Goal: Obtain resource: Download file/media

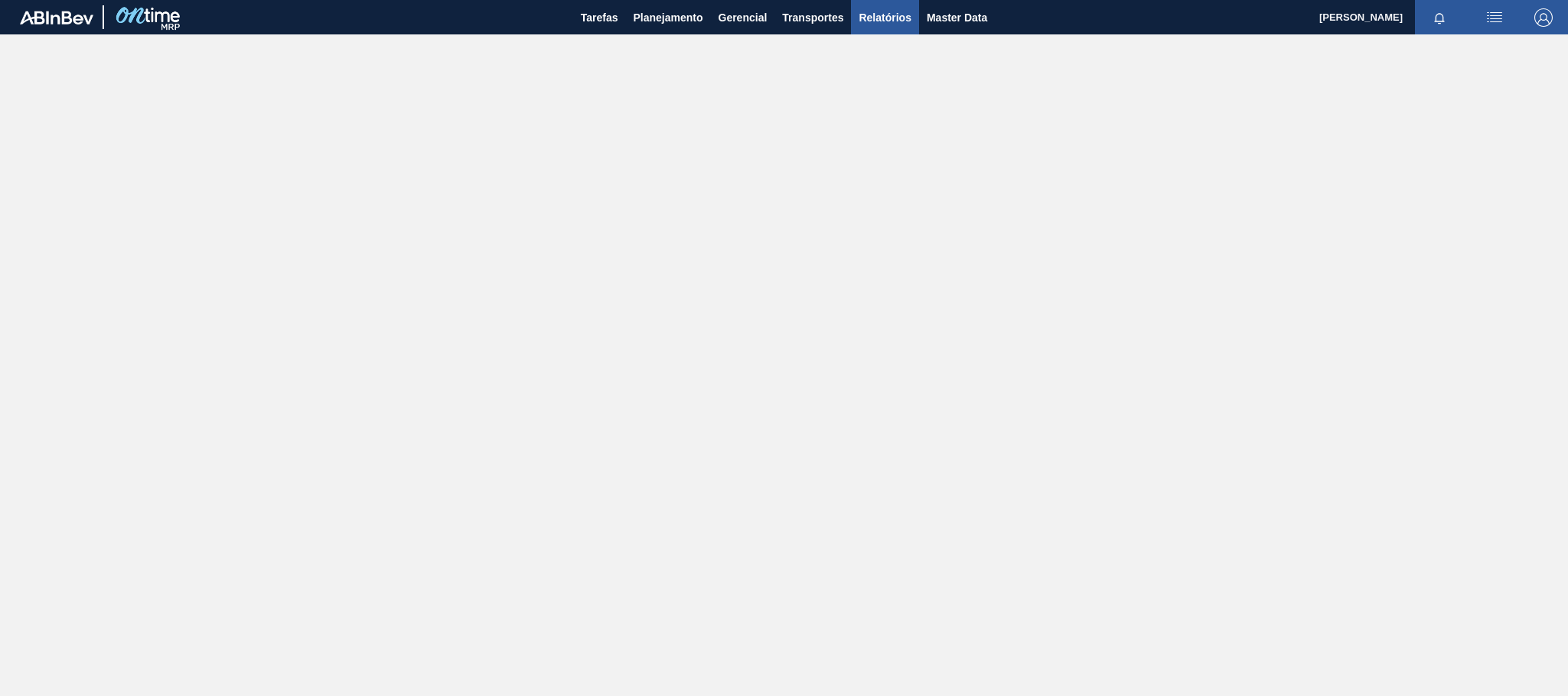
click at [880, 16] on span "Relatórios" at bounding box center [884, 18] width 52 height 19
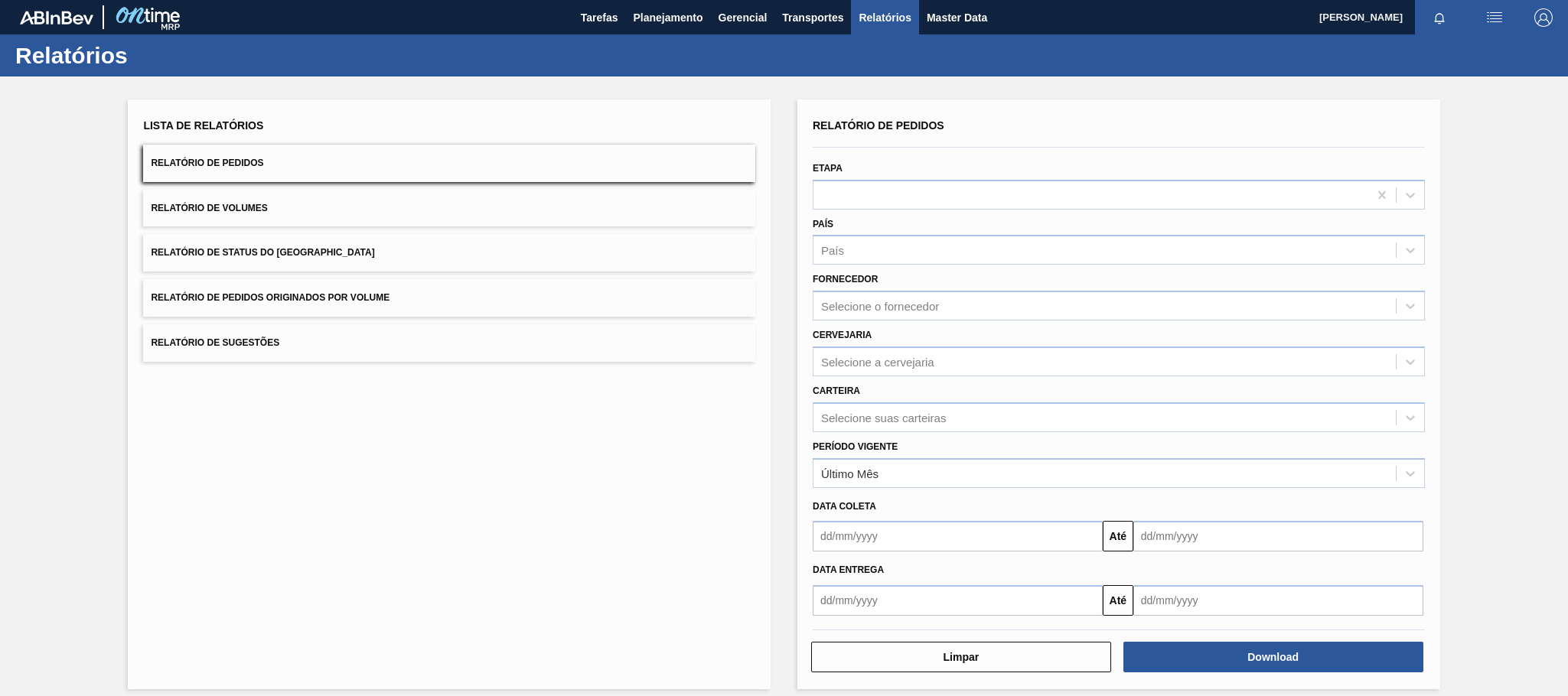
click at [343, 303] on button "Relatório de Pedidos Originados por Volume" at bounding box center [449, 298] width 612 height 37
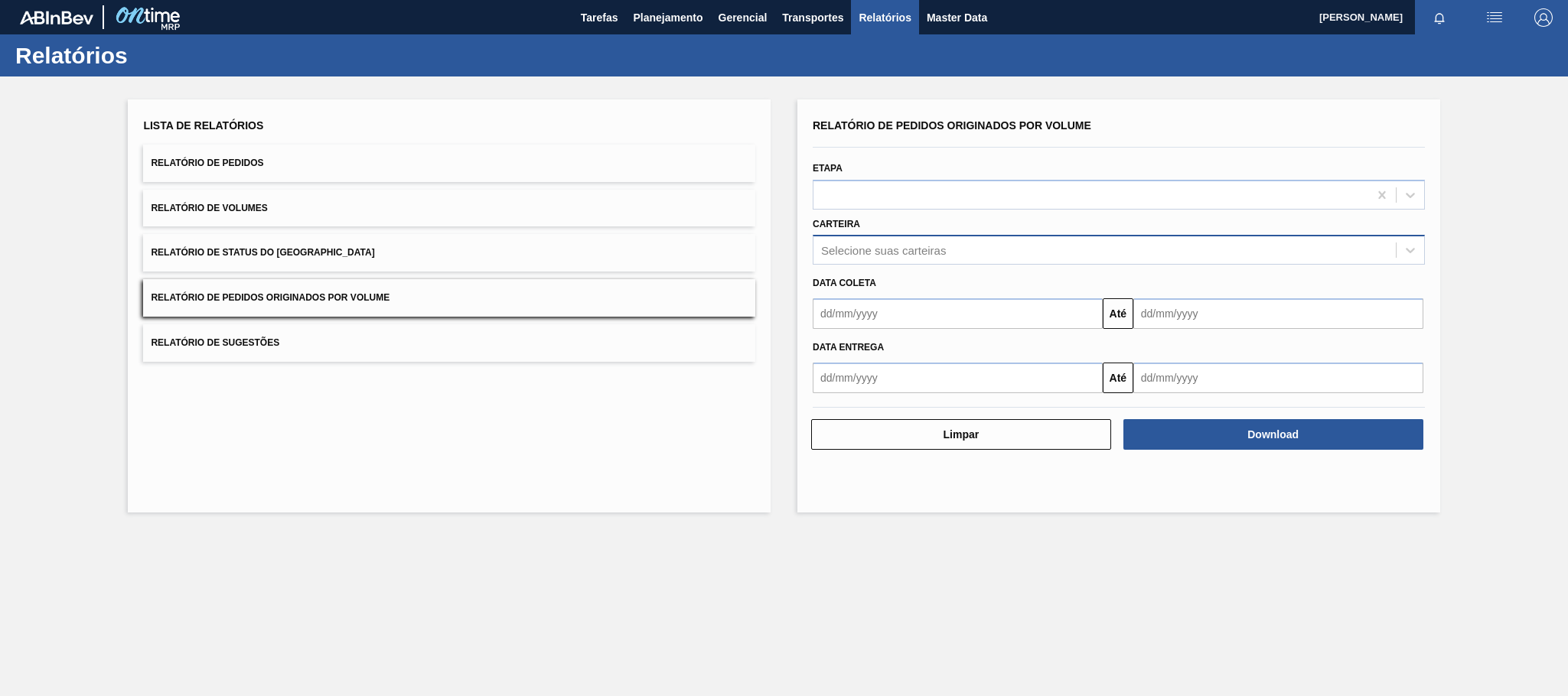
click at [852, 252] on div "Selecione suas carteiras" at bounding box center [884, 250] width 125 height 13
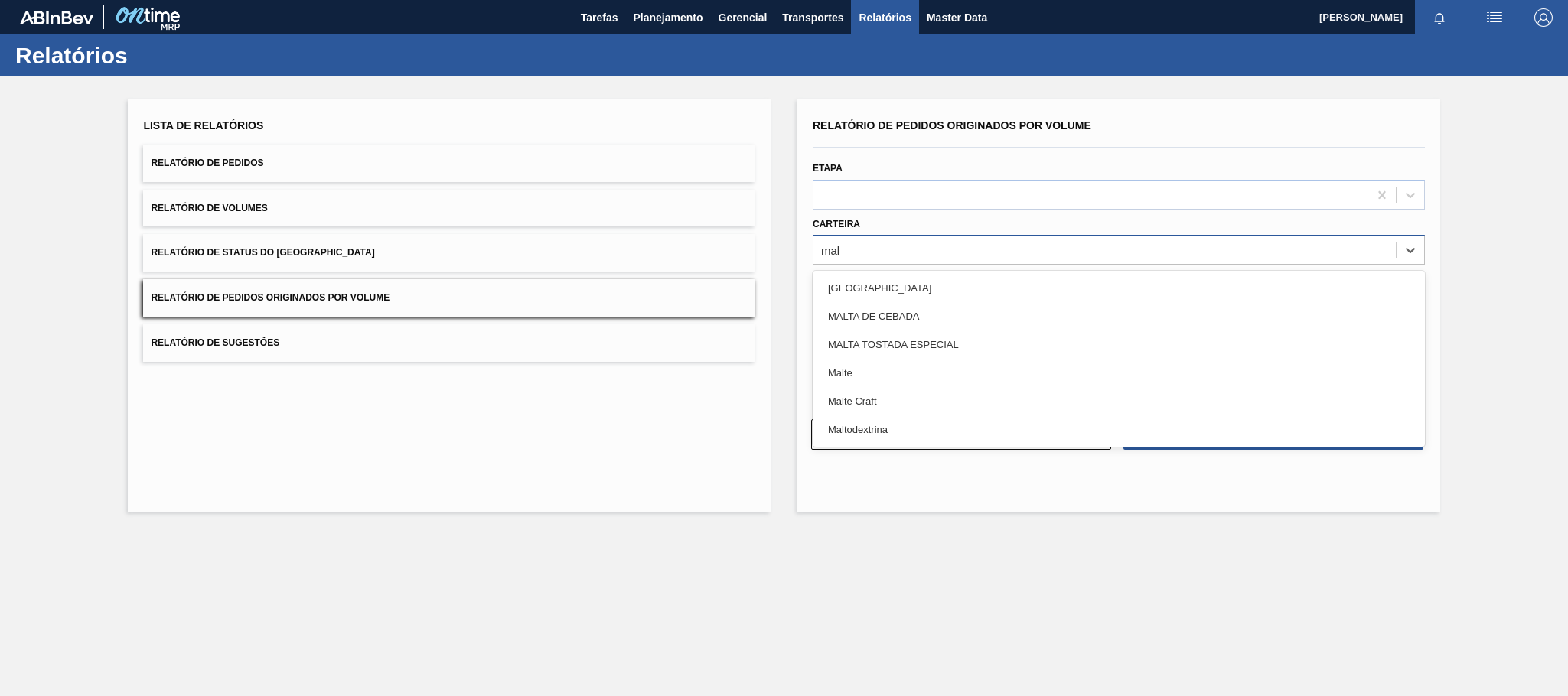
type input "malt"
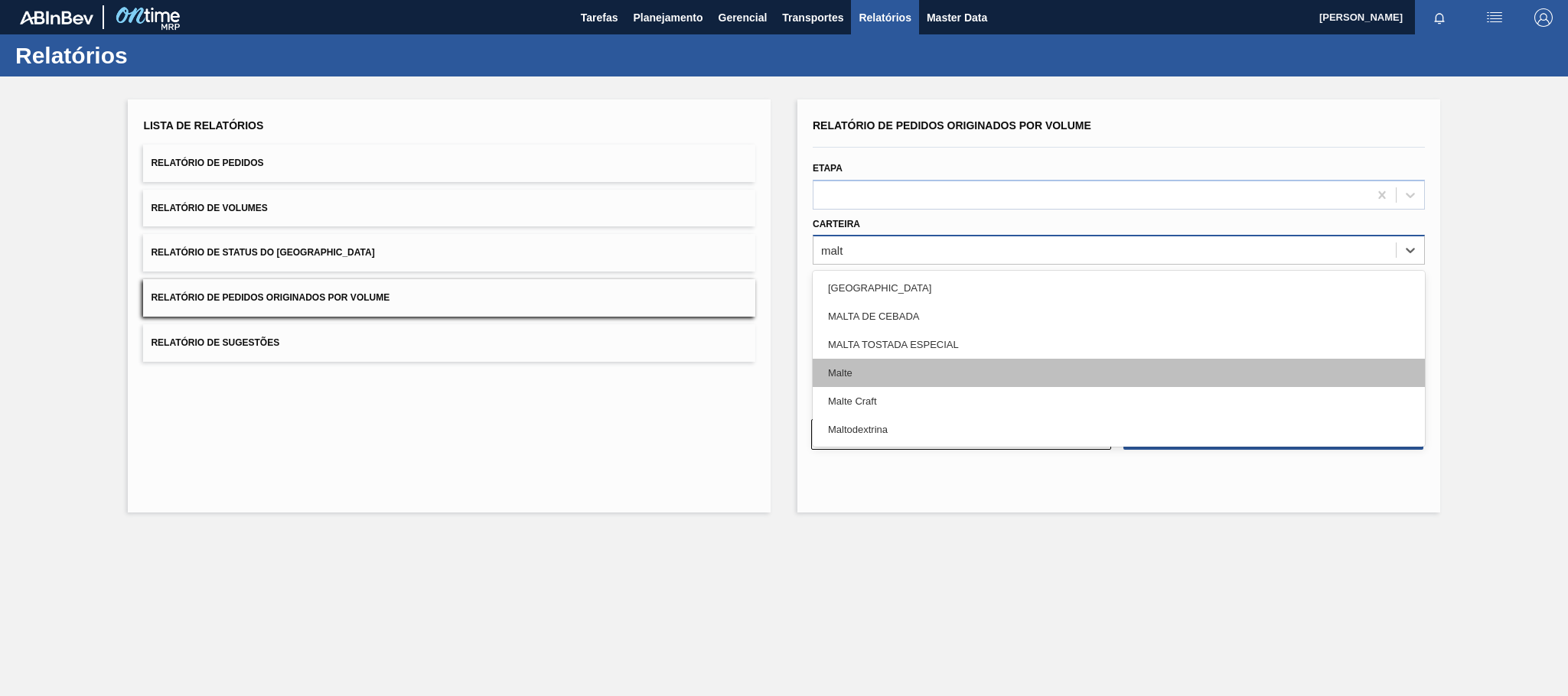
click at [838, 374] on div "Malte" at bounding box center [1119, 372] width 612 height 28
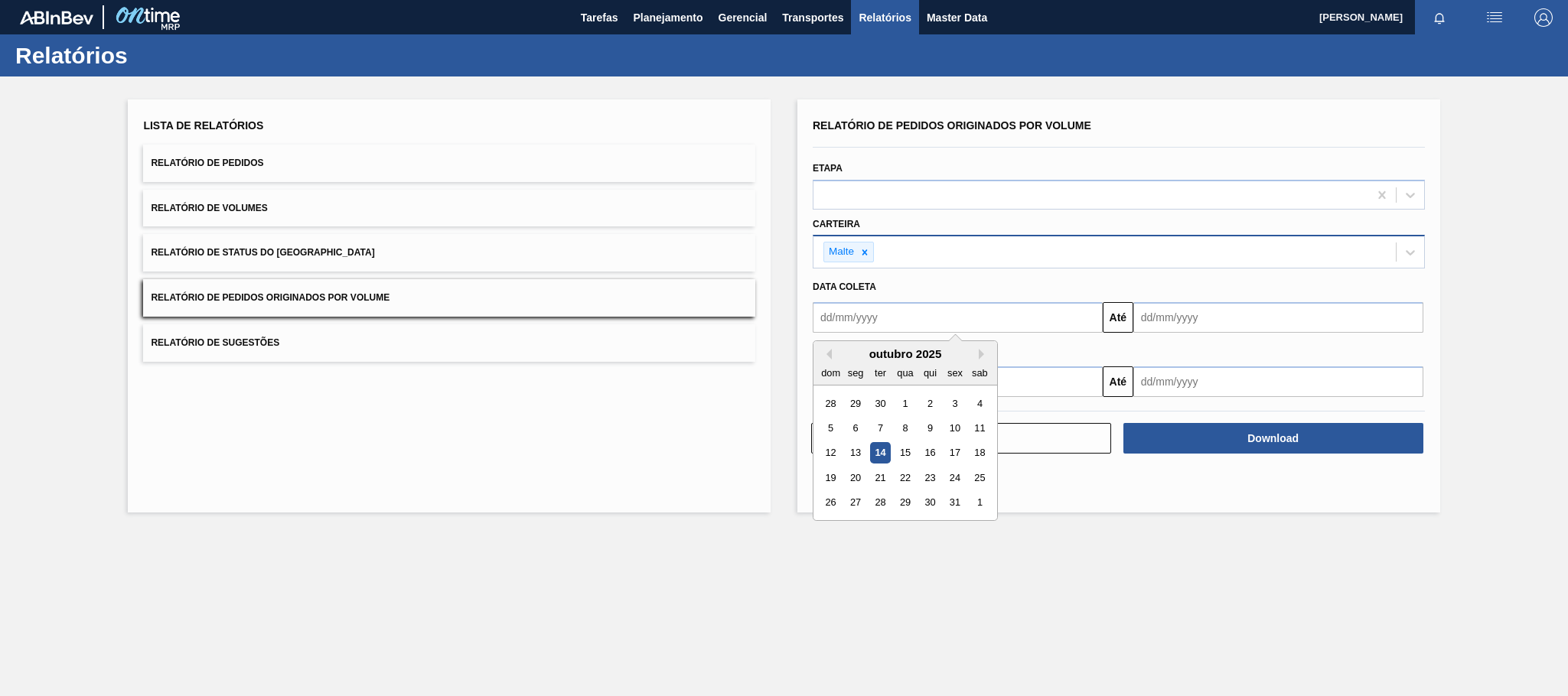
click at [864, 324] on input "text" at bounding box center [958, 317] width 291 height 30
type input "[DATE]"
click at [903, 402] on div "1" at bounding box center [905, 403] width 21 height 21
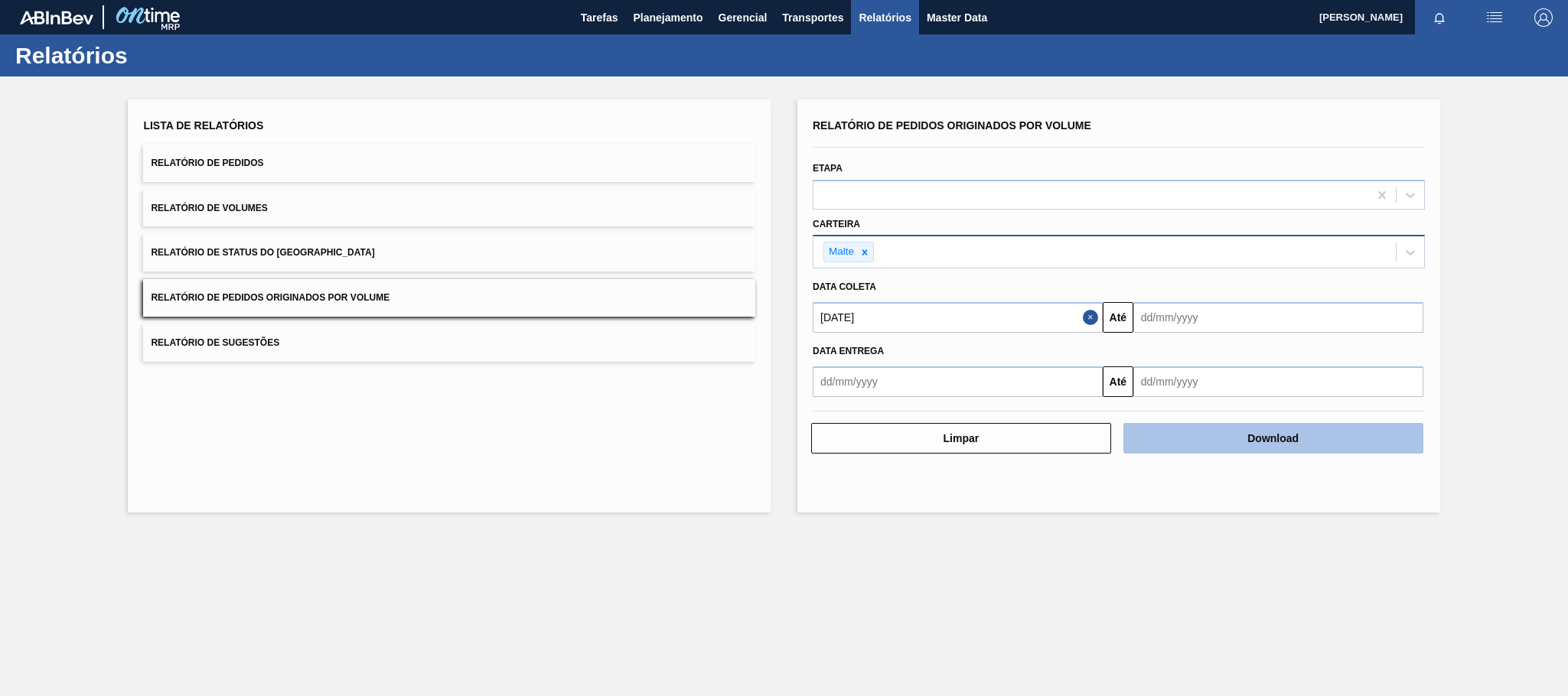
click at [1268, 436] on button "Download" at bounding box center [1274, 438] width 300 height 30
